Goal: Obtain resource: Obtain resource

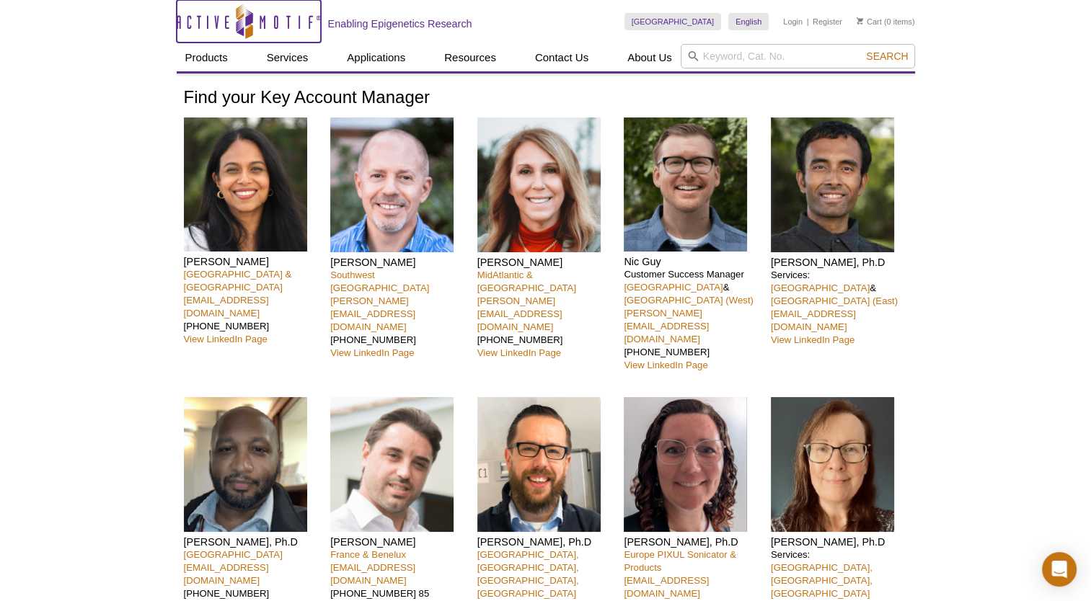
click at [195, 22] on icon "Active Motif Logo" at bounding box center [249, 21] width 144 height 35
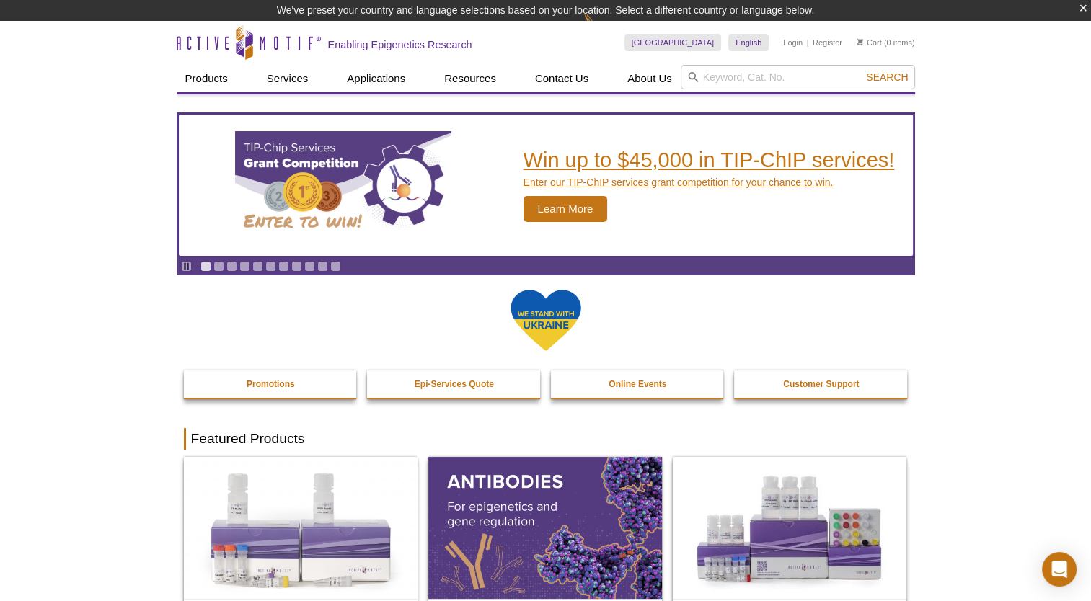
click at [598, 172] on div "Win up to $45,000 in TIP-ChIP services! Enter our TIP-ChIP services grant compe…" at bounding box center [708, 185] width 371 height 73
